Goal: Check status: Check status

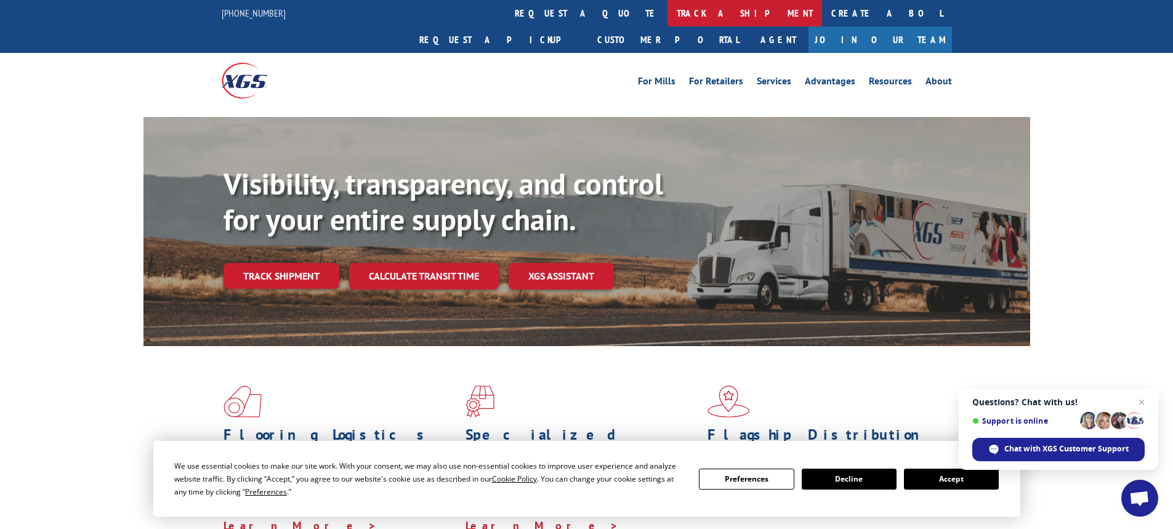
click at [667, 14] on link "track a shipment" at bounding box center [744, 13] width 155 height 26
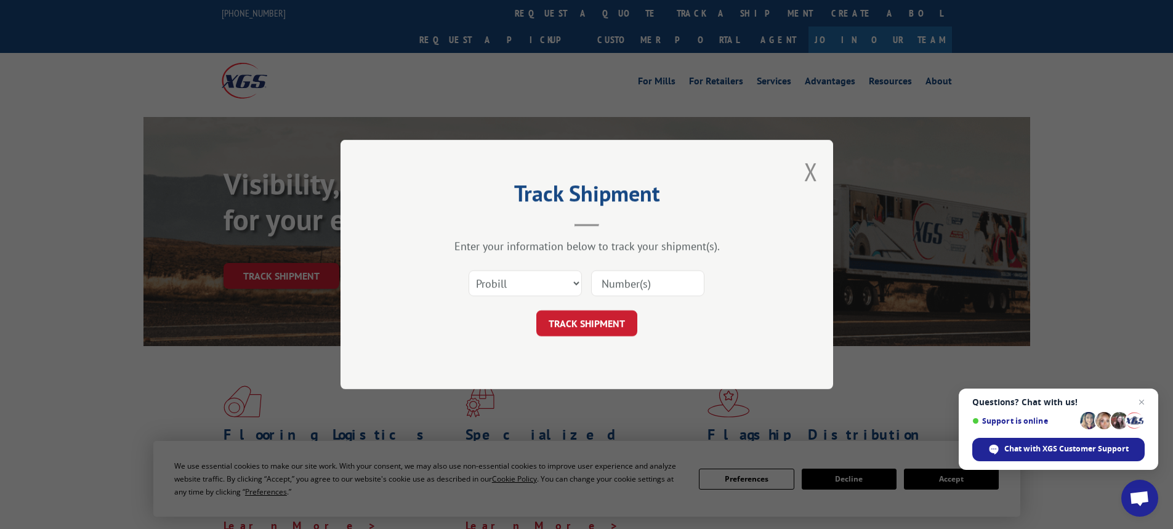
click at [622, 274] on input at bounding box center [647, 283] width 113 height 26
paste input "17702580"
type input "17702580"
click at [593, 326] on button "TRACK SHIPMENT" at bounding box center [586, 323] width 101 height 26
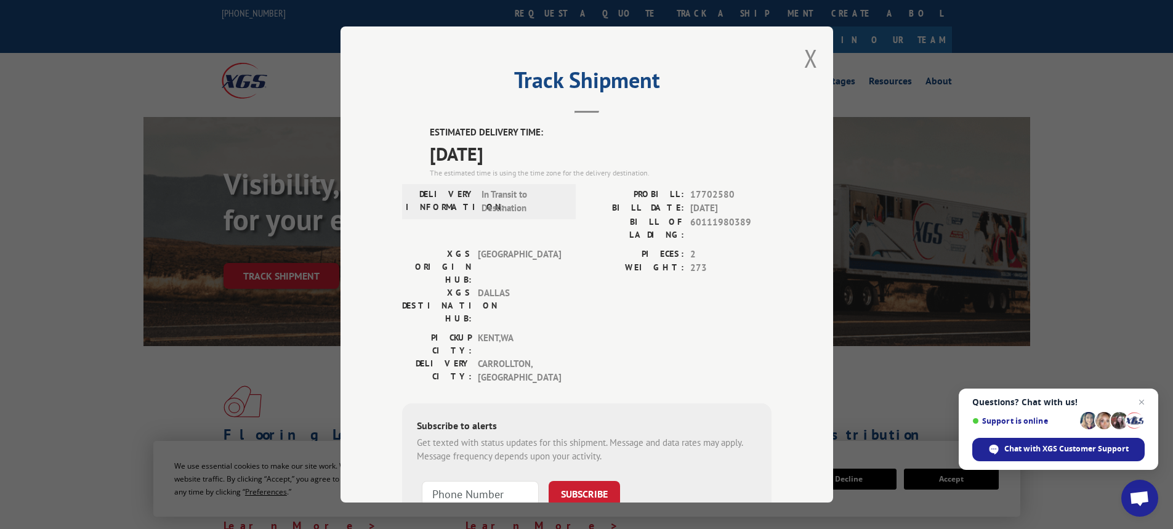
click at [804, 59] on button "Close modal" at bounding box center [811, 58] width 14 height 33
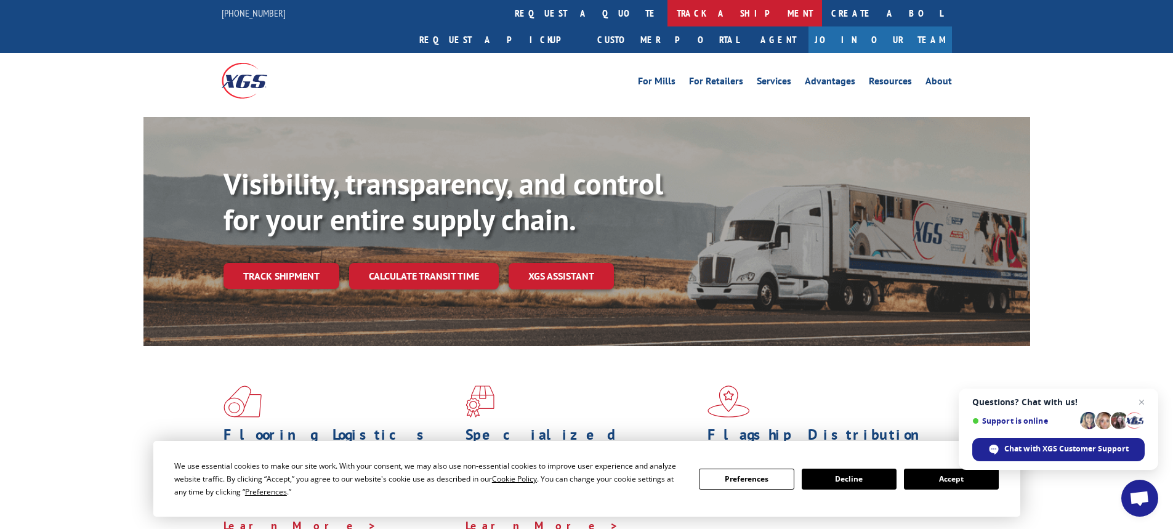
click at [667, 12] on link "track a shipment" at bounding box center [744, 13] width 155 height 26
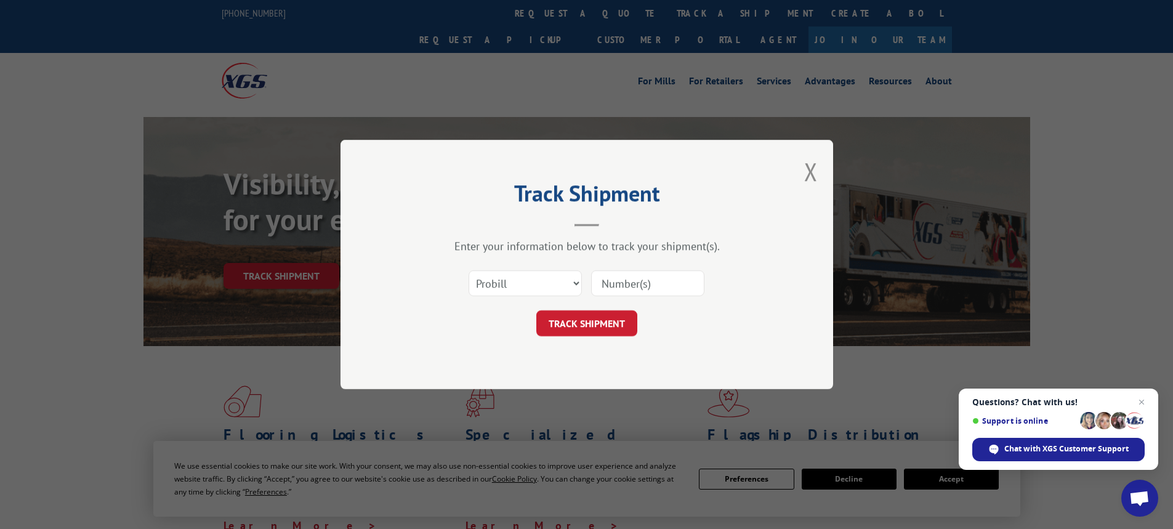
click at [624, 281] on input at bounding box center [647, 283] width 113 height 26
paste input "17702580"
type input "17702580"
click at [600, 320] on button "TRACK SHIPMENT" at bounding box center [586, 323] width 101 height 26
